Goal: Information Seeking & Learning: Learn about a topic

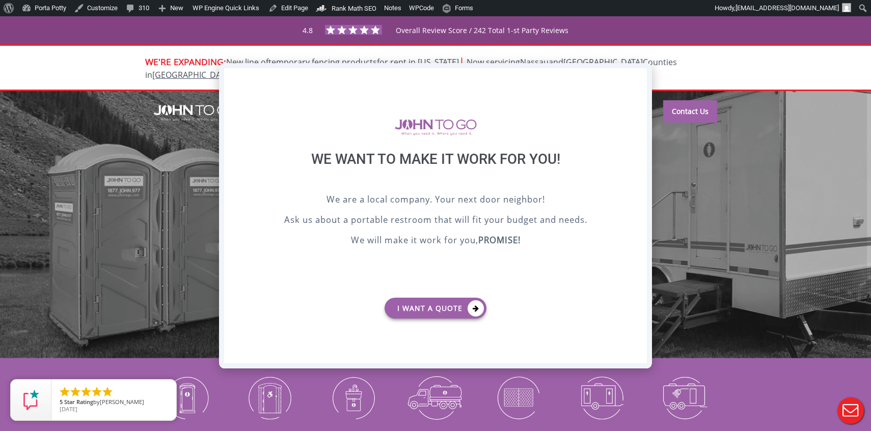
click at [643, 79] on div "X" at bounding box center [639, 76] width 16 height 17
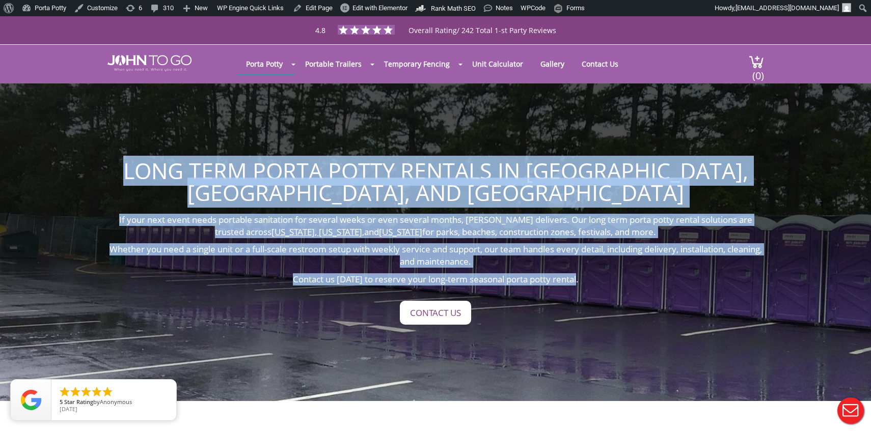
drag, startPoint x: 94, startPoint y: 190, endPoint x: 592, endPoint y: 257, distance: 501.9
click at [593, 256] on div "Long Term Porta Potty Rentals in [GEOGRAPHIC_DATA], [GEOGRAPHIC_DATA], and [GEO…" at bounding box center [435, 242] width 871 height 318
copy div "Long Term Porta Potty Rentals in [GEOGRAPHIC_DATA], [GEOGRAPHIC_DATA], and [GEO…"
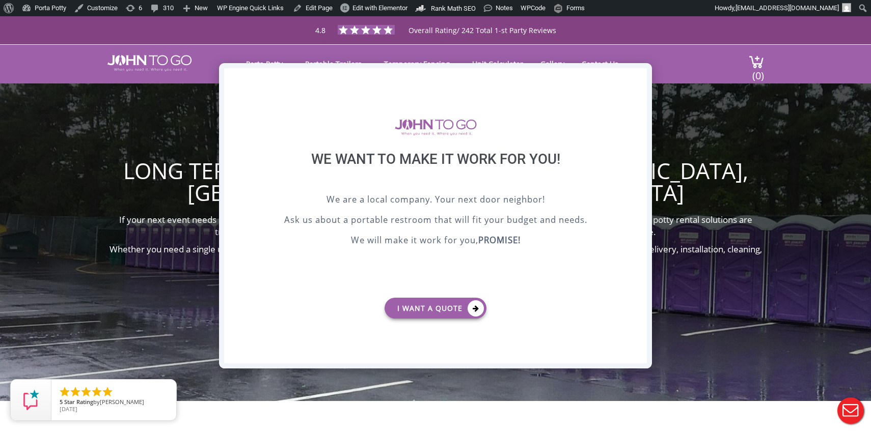
click at [634, 74] on div "X" at bounding box center [639, 76] width 16 height 17
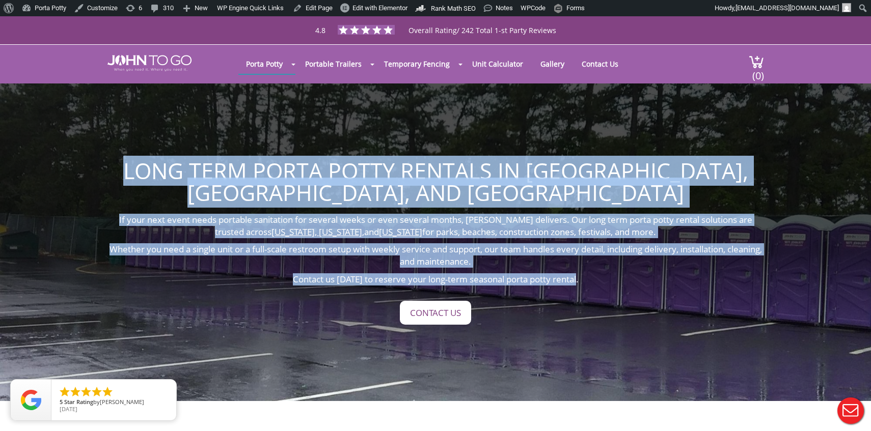
copy div "Long Term Porta Potty Rentals in NY, NJ, and FL If your next event needs portab…"
drag, startPoint x: 104, startPoint y: 188, endPoint x: 650, endPoint y: 256, distance: 549.5
click at [651, 256] on div "Long Term Porta Potty Rentals in NY, NJ, and FL If your next event needs portab…" at bounding box center [435, 242] width 871 height 318
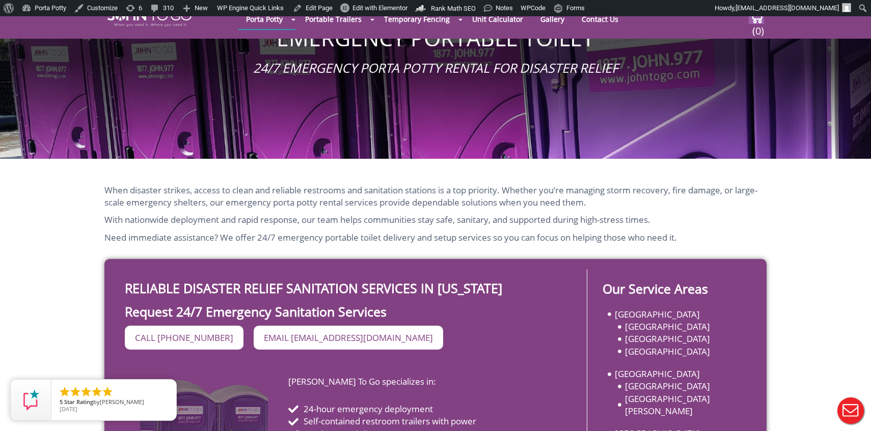
scroll to position [121, 0]
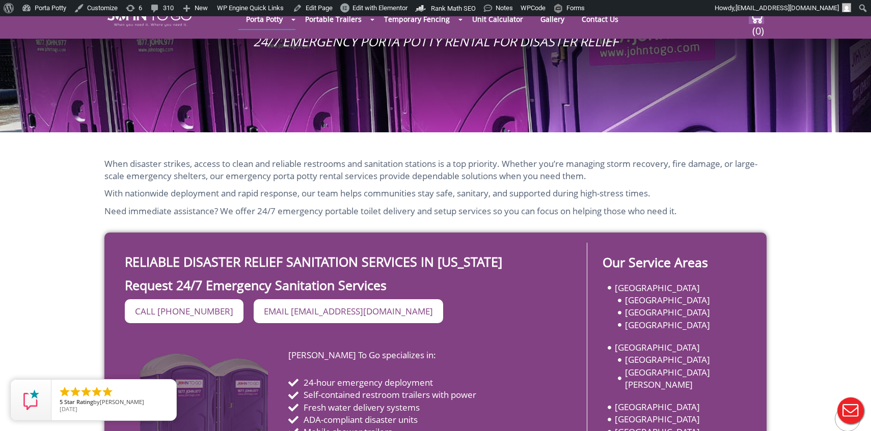
click at [319, 185] on div "When disaster strikes, access to clean and reliable restrooms and sanitation st…" at bounding box center [435, 188] width 662 height 60
click at [150, 177] on span "When disaster strikes, access to clean and reliable restrooms and sanitation st…" at bounding box center [430, 170] width 653 height 24
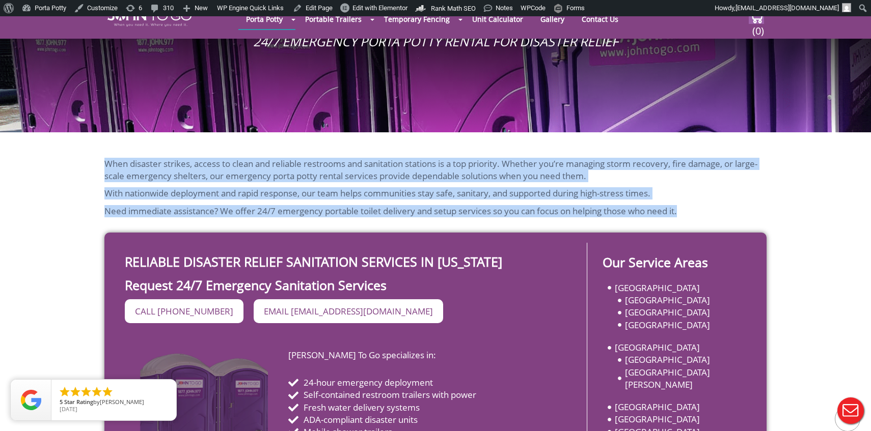
drag, startPoint x: 93, startPoint y: 154, endPoint x: 717, endPoint y: 219, distance: 627.7
click at [719, 219] on div "When disaster strikes, access to clean and reliable restrooms and sanitation st…" at bounding box center [435, 310] width 871 height 357
copy div "When disaster strikes, access to clean and reliable restrooms and sanitation st…"
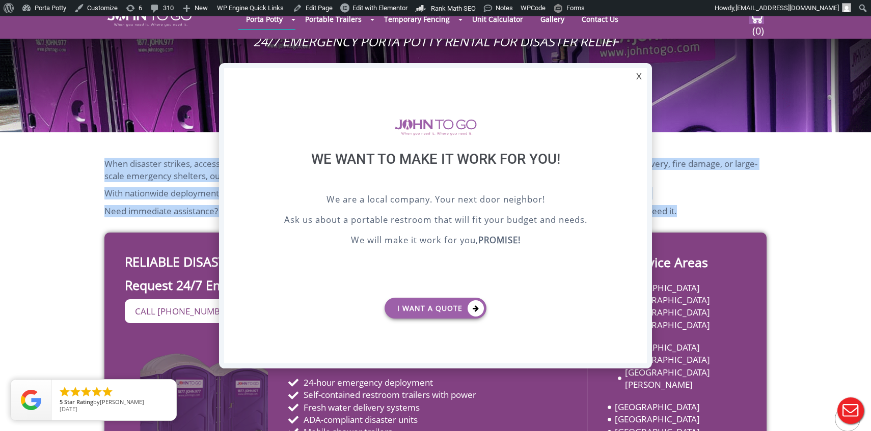
scroll to position [0, 0]
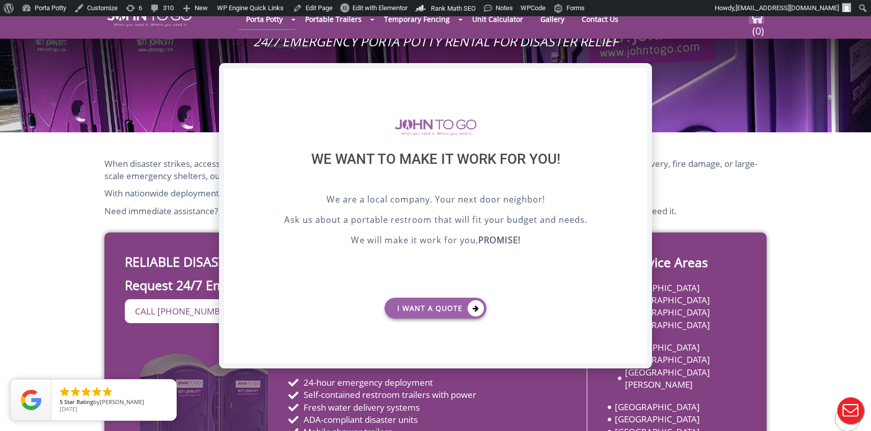
click at [640, 76] on div "X" at bounding box center [639, 76] width 16 height 17
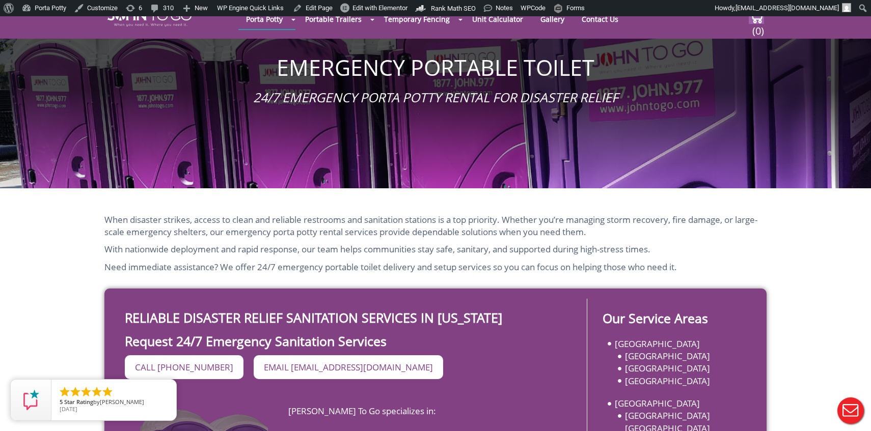
scroll to position [77, 0]
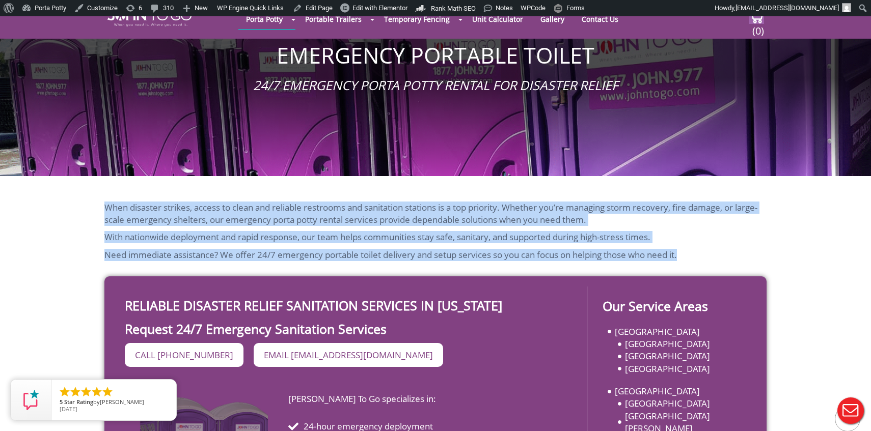
drag, startPoint x: 86, startPoint y: 195, endPoint x: 703, endPoint y: 259, distance: 620.4
click at [703, 259] on div "When disaster strikes, access to clean and reliable restrooms and sanitation st…" at bounding box center [435, 354] width 871 height 357
copy div "When disaster strikes, access to clean and reliable restrooms and sanitation st…"
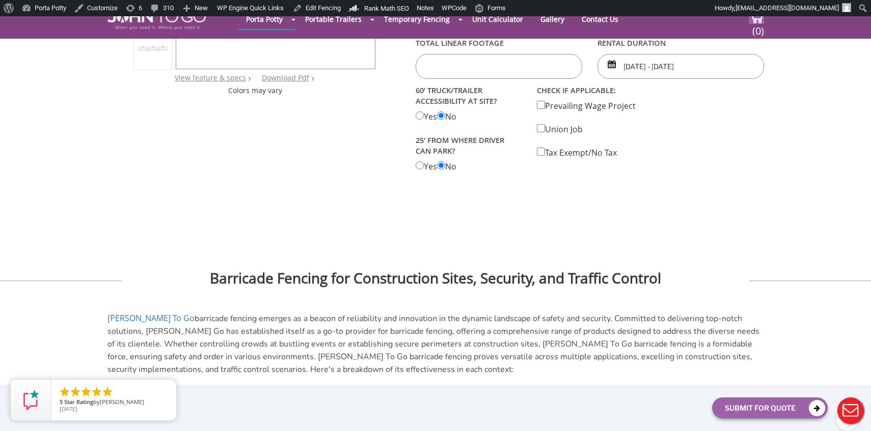
scroll to position [400, 0]
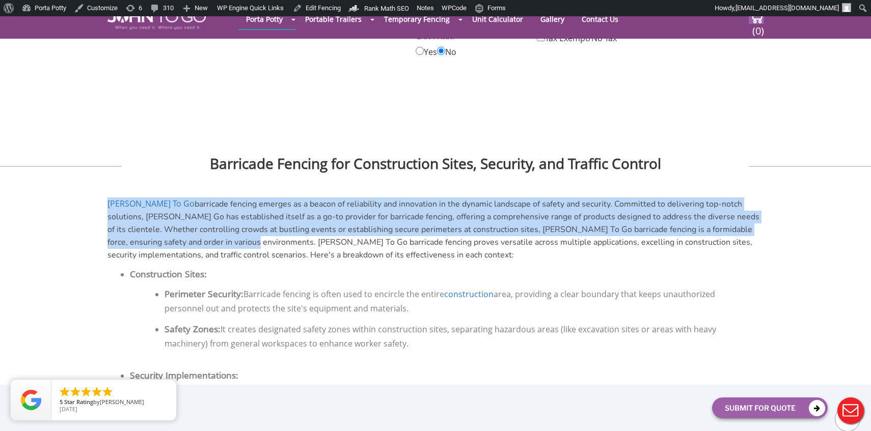
drag, startPoint x: 93, startPoint y: 196, endPoint x: 159, endPoint y: 236, distance: 77.5
copy div "John To Go barricade fencing emerges as a beacon of reliability and innovation …"
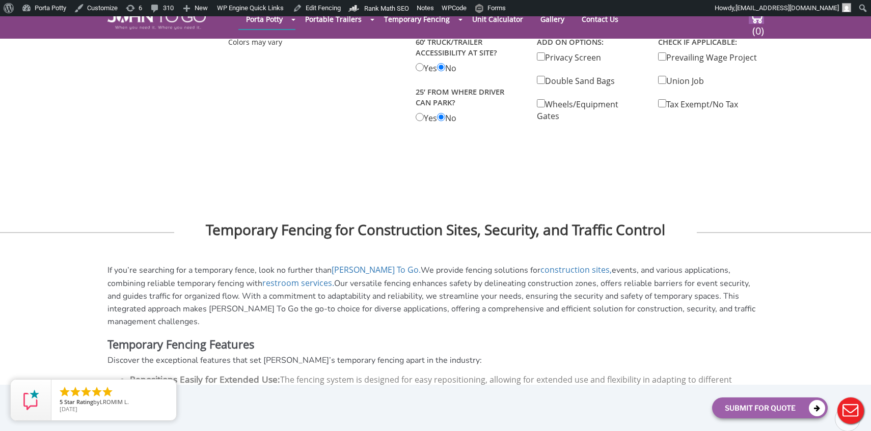
scroll to position [400, 0]
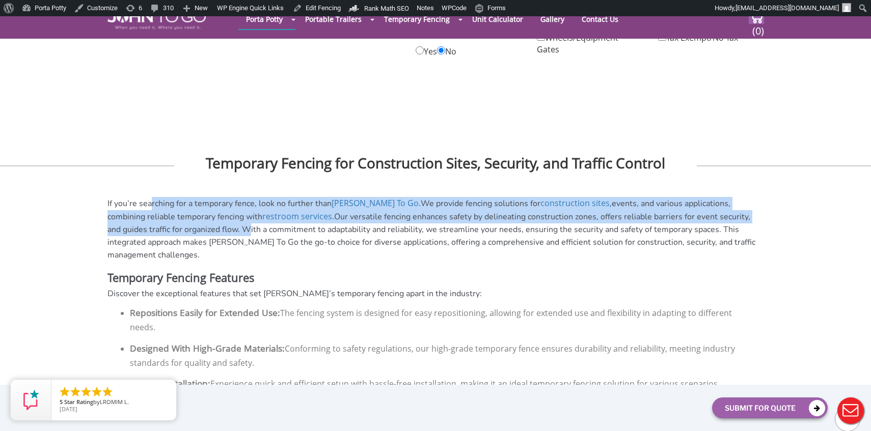
drag, startPoint x: 89, startPoint y: 194, endPoint x: 169, endPoint y: 227, distance: 86.1
copy div "If you’re searching for a temporary fence, look no further than John To Go. We …"
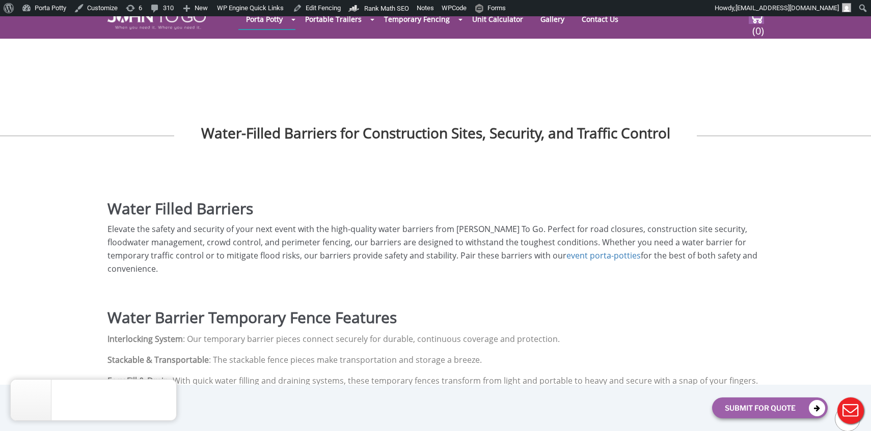
scroll to position [451, 0]
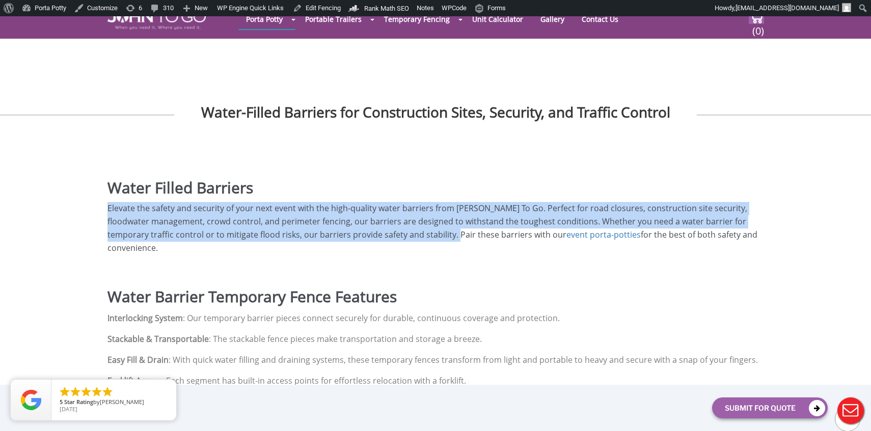
copy div "Elevate the safety and security of your next event with the high-quality water …"
drag, startPoint x: 96, startPoint y: 202, endPoint x: 383, endPoint y: 235, distance: 289.1
click at [385, 235] on div "Water Filled Barriers View feature & specs Download Pdf Product PDF Addon PDF C…" at bounding box center [435, 412] width 871 height 1606
copy div "Elevate the safety and security of your next event with the high-quality water …"
